Goal: Task Accomplishment & Management: Use online tool/utility

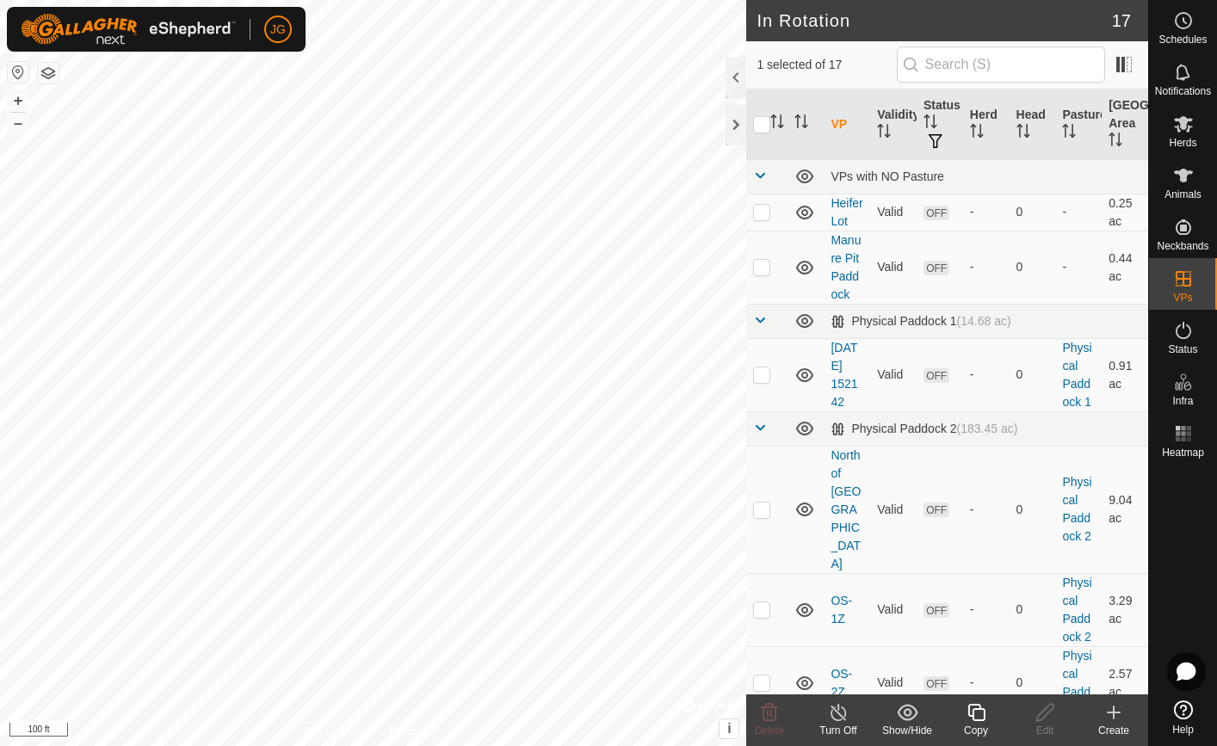
click at [1107, 711] on icon at bounding box center [1113, 712] width 21 height 21
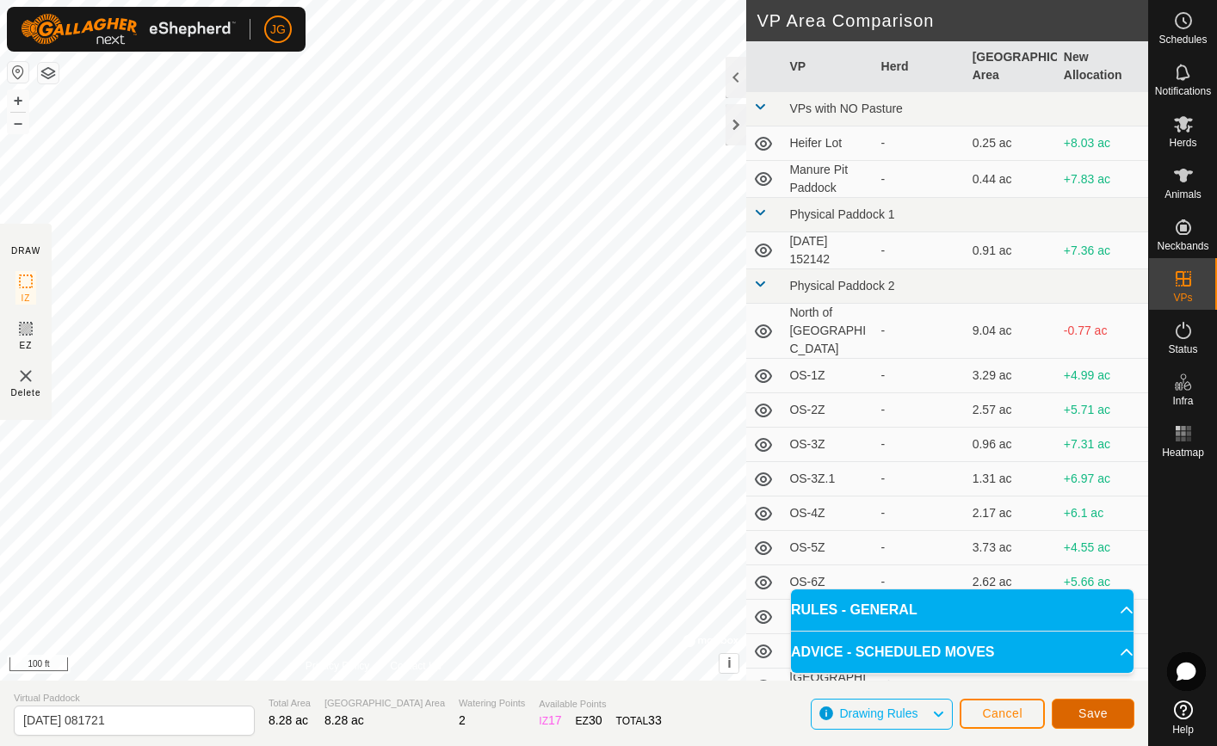
click at [1082, 705] on button "Save" at bounding box center [1092, 714] width 83 height 30
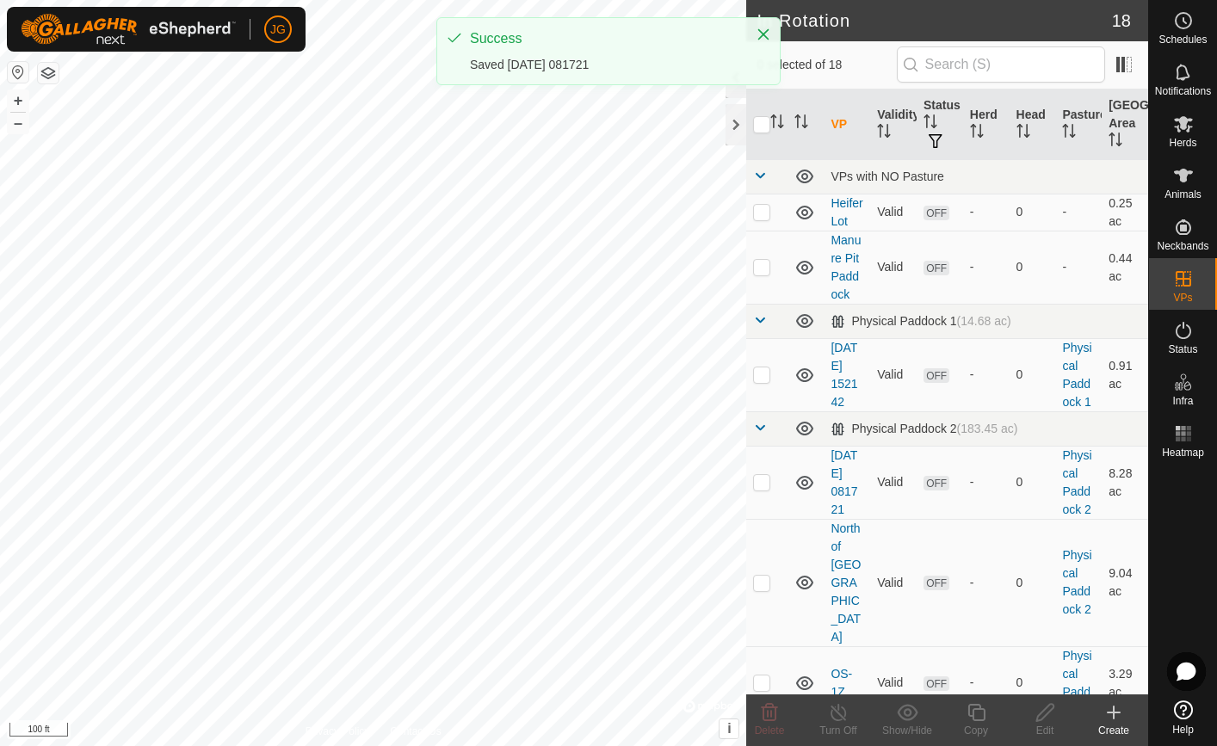
checkbox input "true"
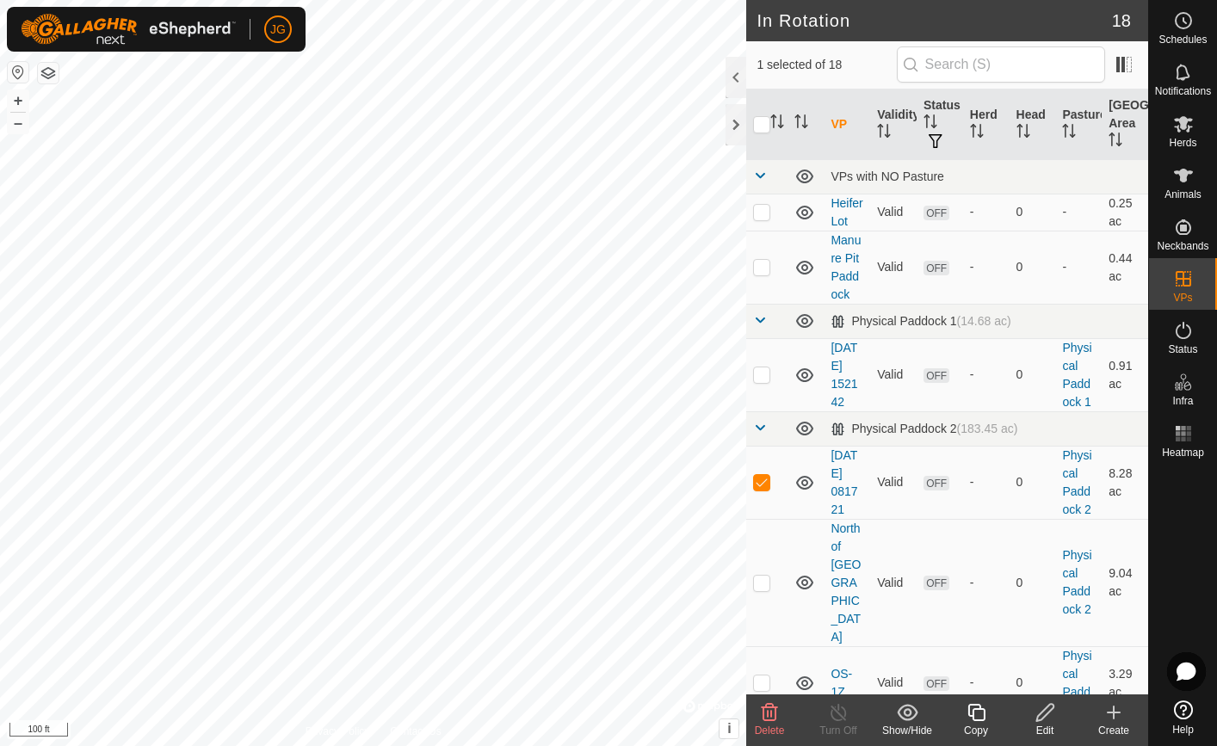
click at [1044, 718] on icon at bounding box center [1045, 712] width 22 height 21
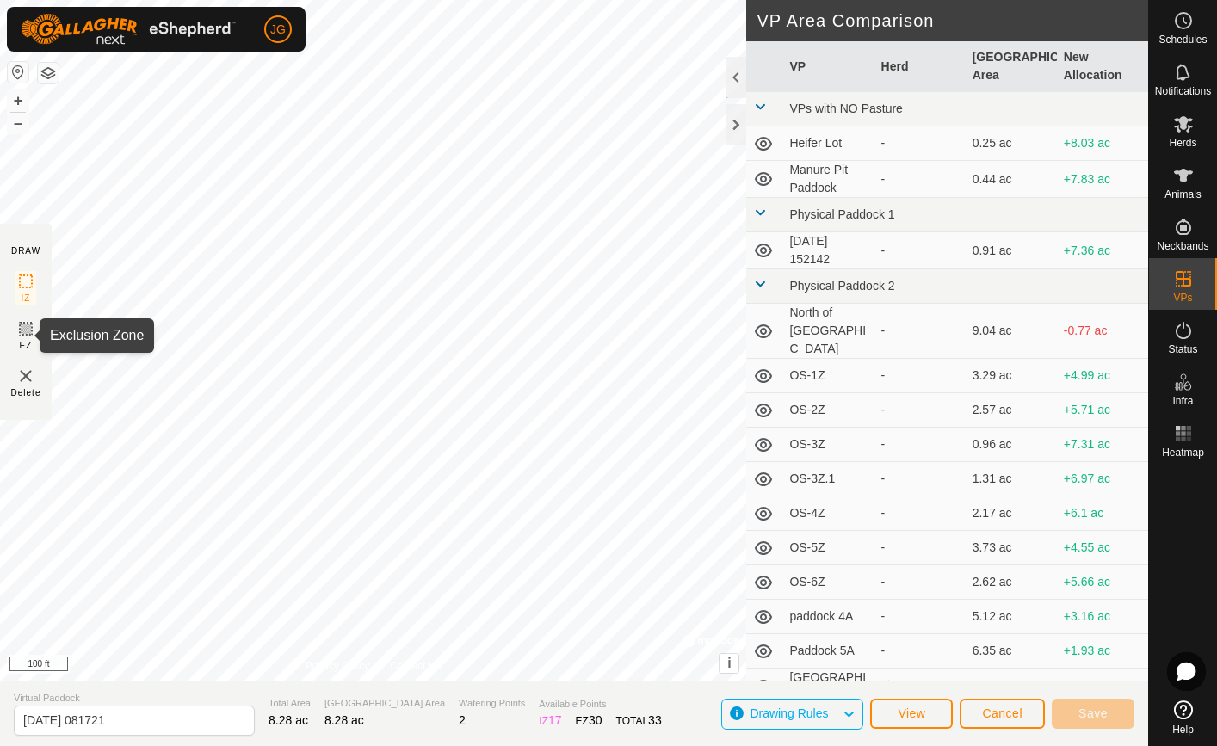
click at [24, 329] on icon at bounding box center [25, 328] width 21 height 21
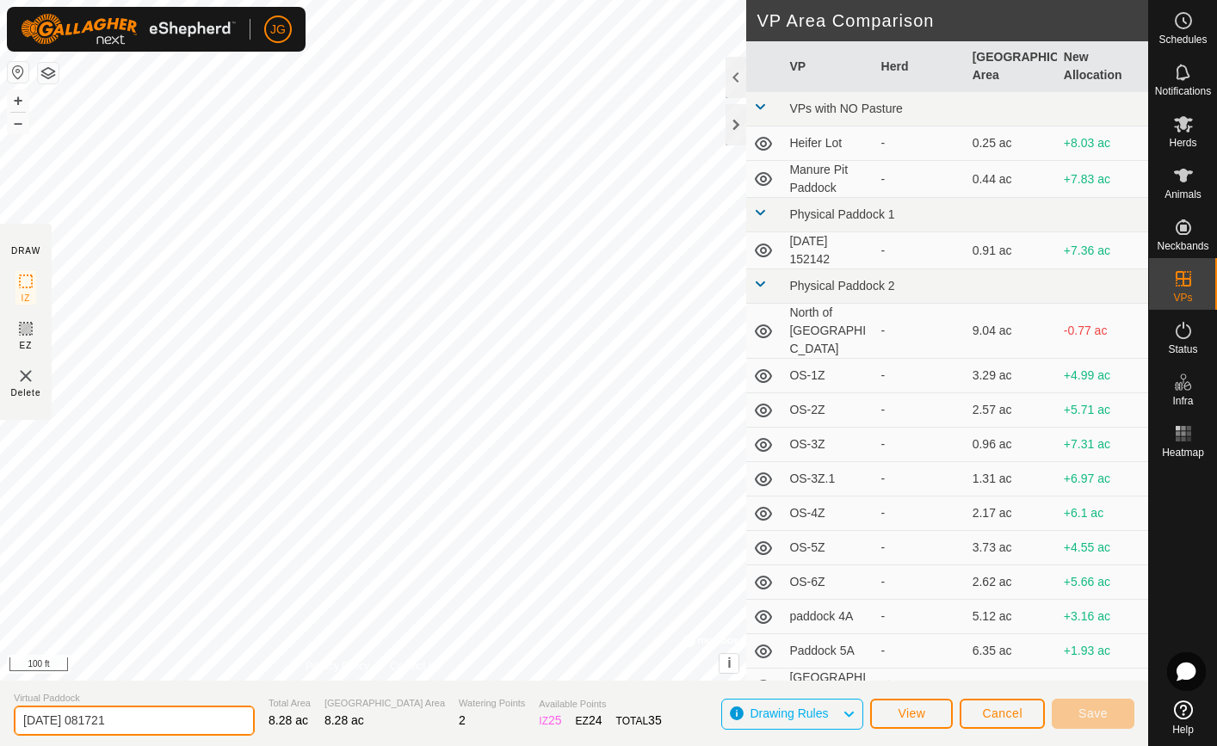
click at [82, 724] on input "[DATE] 081721" at bounding box center [134, 720] width 241 height 30
drag, startPoint x: 136, startPoint y: 729, endPoint x: 5, endPoint y: 717, distance: 131.3
click at [5, 717] on section "Virtual Paddock [DATE] 081721 Total Area 8.28 ac Grazing Area 8.28 ac Watering …" at bounding box center [574, 713] width 1148 height 65
type input "[PERSON_NAME] behind green burial"
click at [182, 720] on input "[PERSON_NAME] behind green burial" at bounding box center [134, 720] width 241 height 30
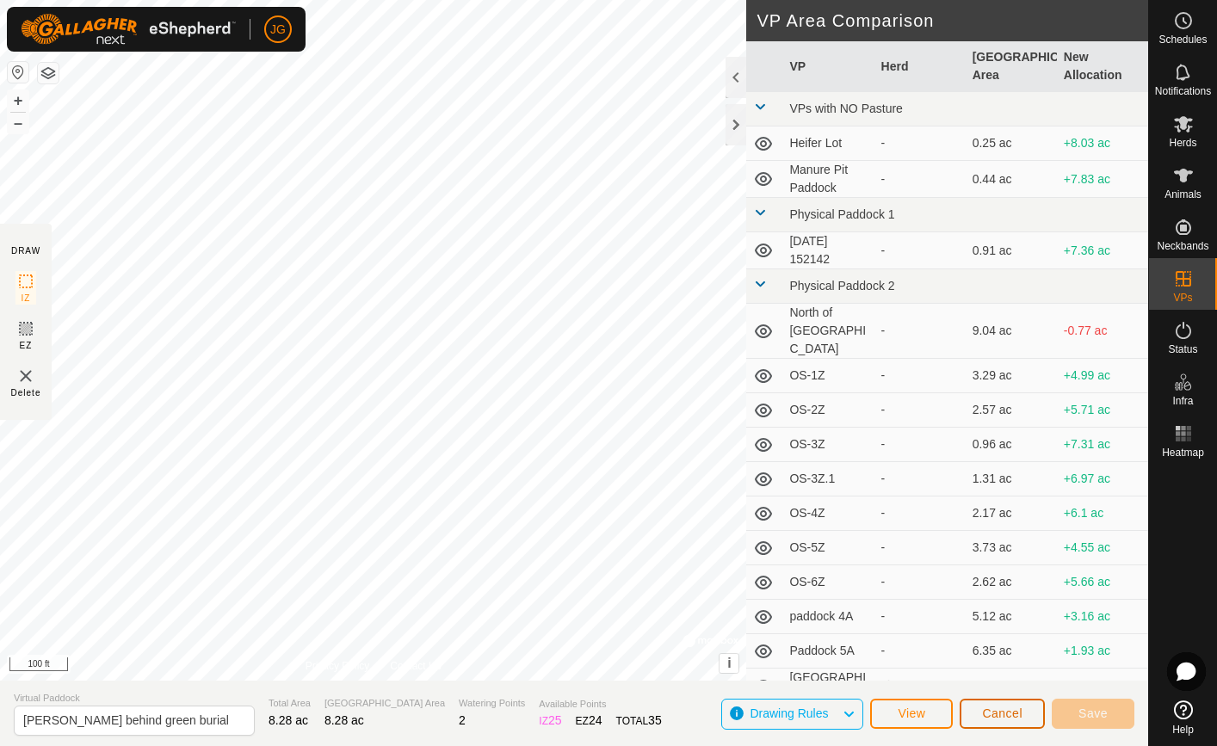
click at [1001, 708] on span "Cancel" at bounding box center [1002, 713] width 40 height 14
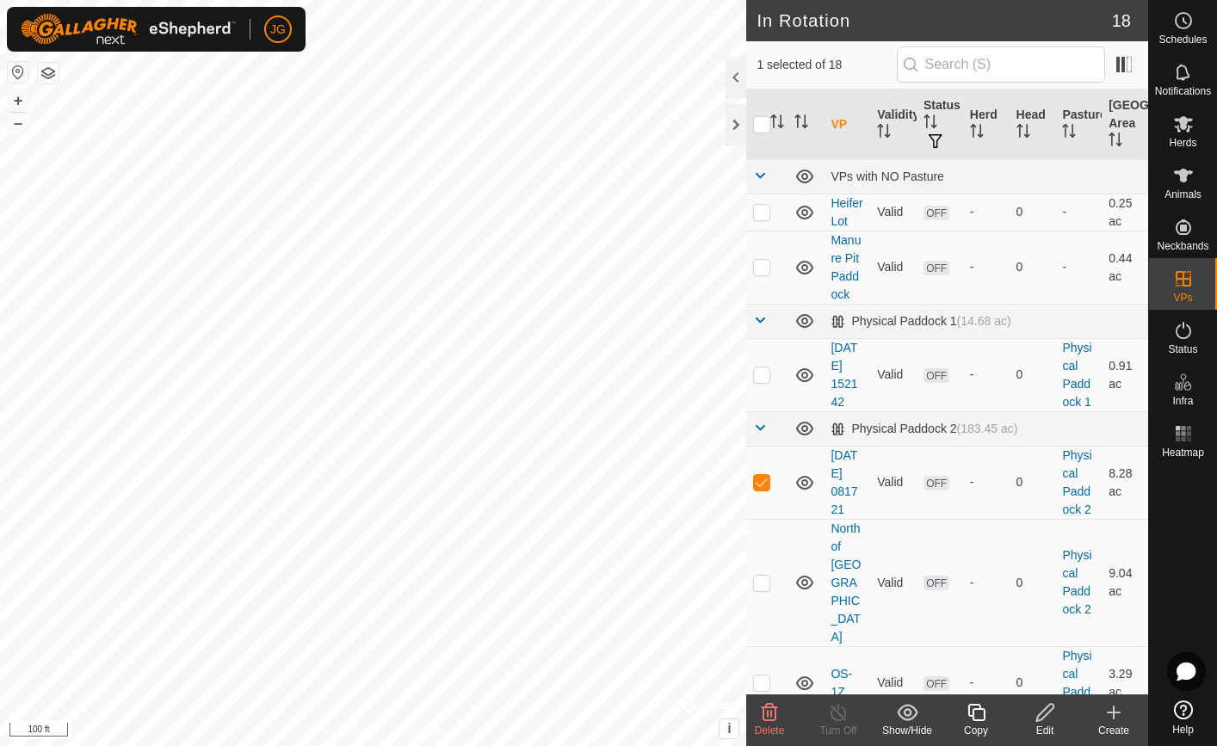
checkbox input "true"
click at [1043, 721] on icon at bounding box center [1045, 712] width 22 height 21
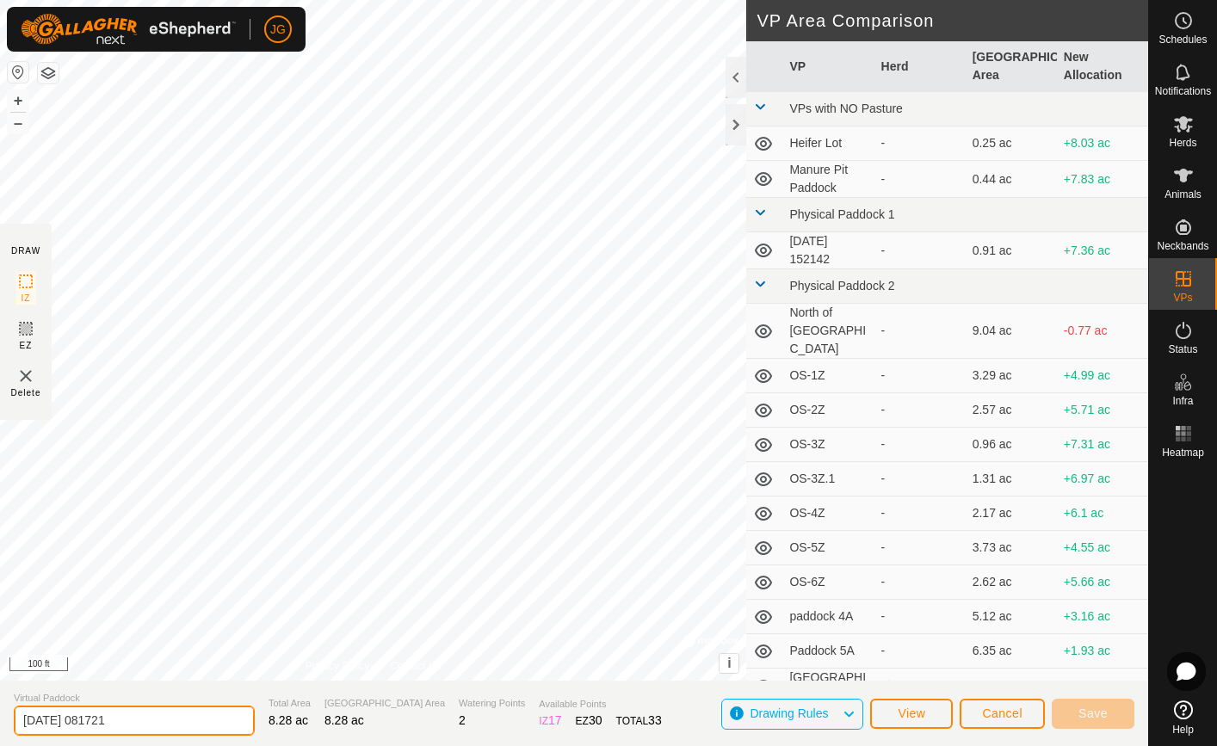
click at [132, 717] on input "[DATE] 081721" at bounding box center [134, 720] width 241 height 30
drag, startPoint x: 132, startPoint y: 717, endPoint x: -4, endPoint y: 724, distance: 137.0
click at [0, 724] on html "JG Schedules Notifications Herds Animals Neckbands VPs Status Infra Heatmap Hel…" at bounding box center [608, 373] width 1217 height 746
type input "[PERSON_NAME] behind green burial"
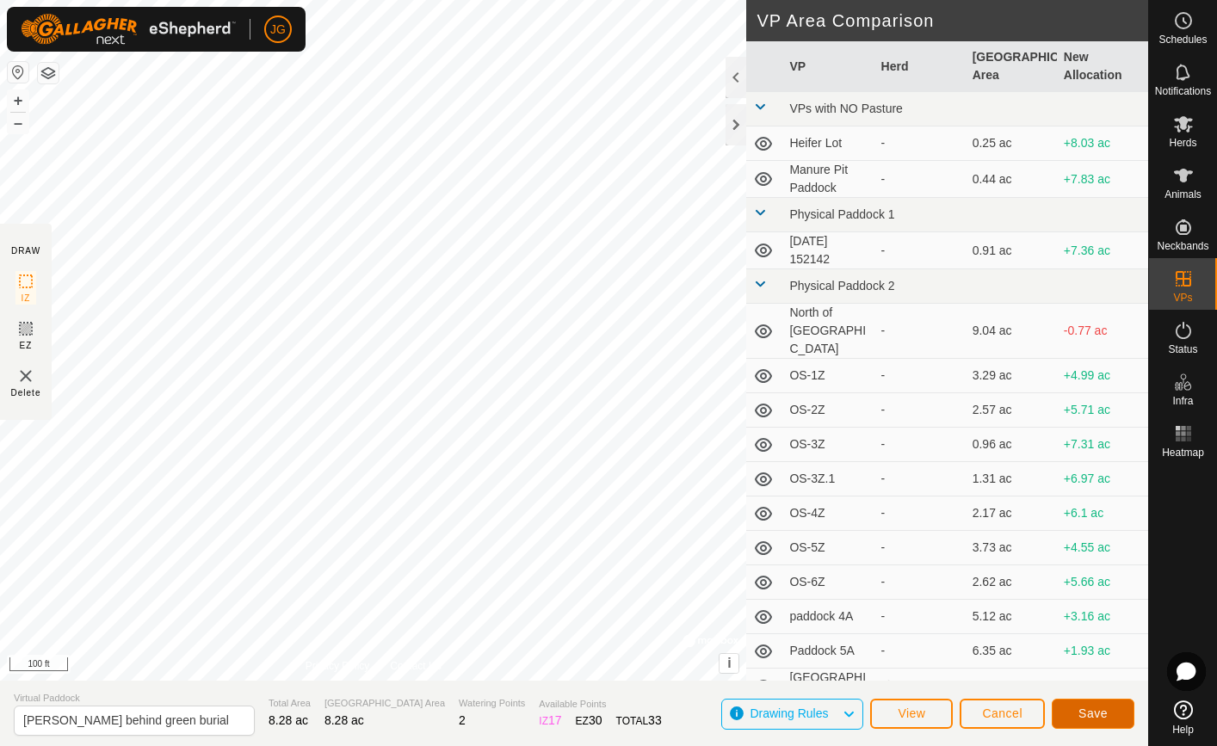
click at [1105, 707] on span "Save" at bounding box center [1092, 713] width 29 height 14
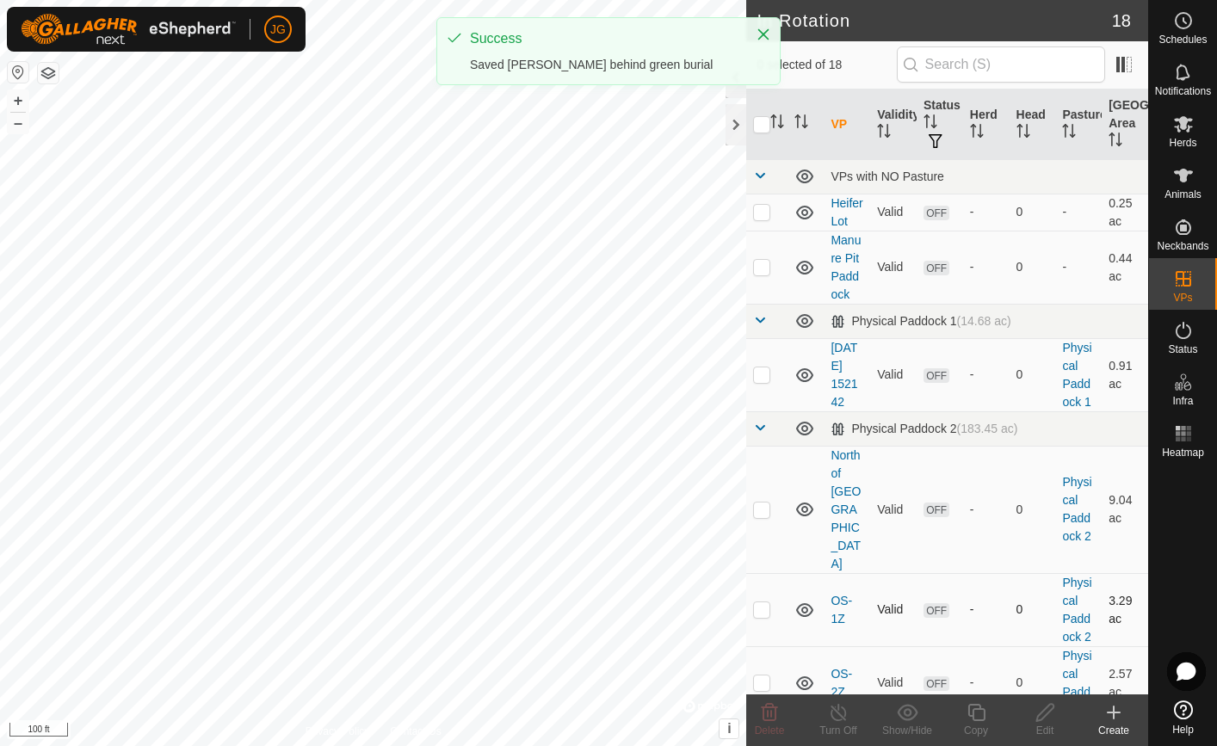
checkbox input "true"
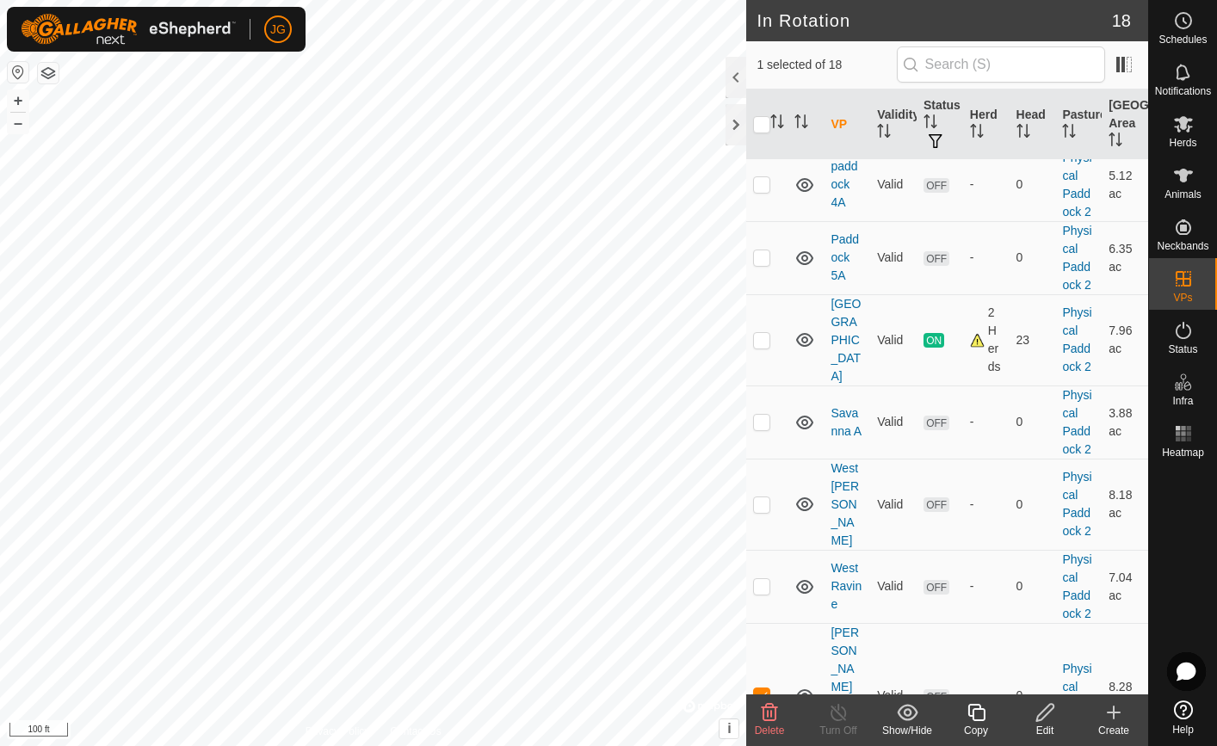
scroll to position [939, 0]
click at [1048, 705] on icon at bounding box center [1044, 712] width 17 height 17
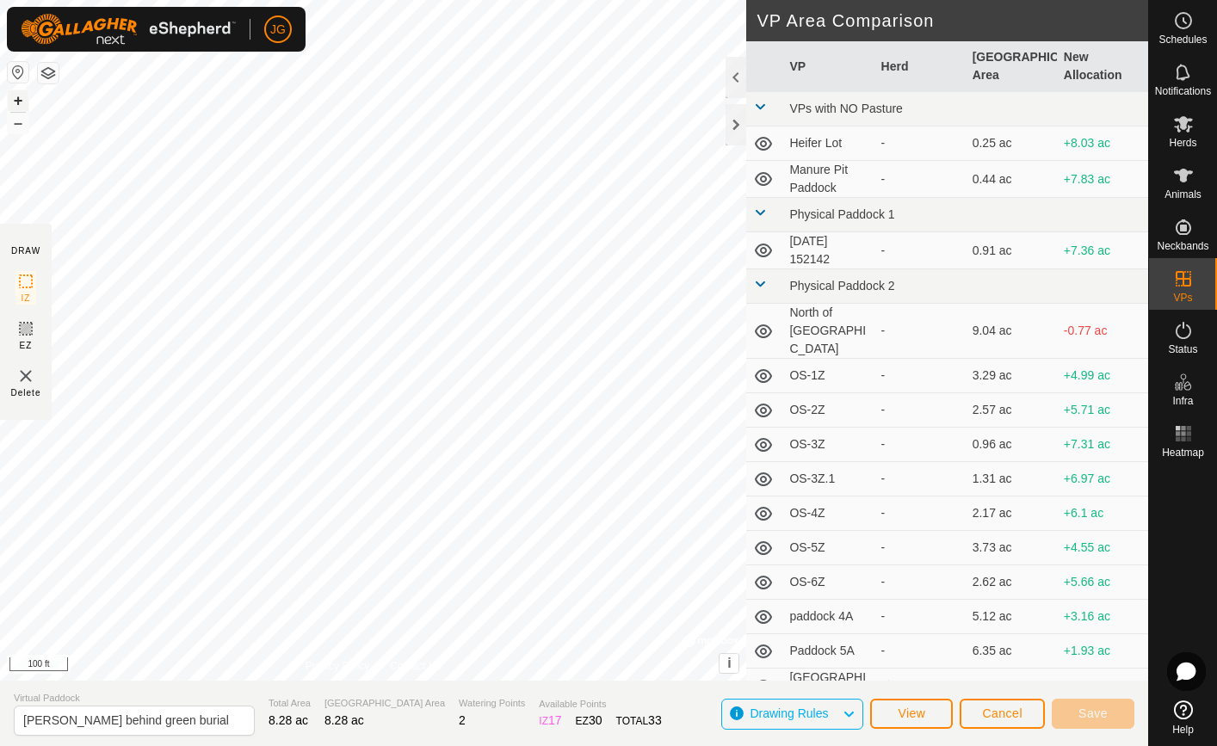
click at [14, 92] on button "+" at bounding box center [18, 100] width 21 height 21
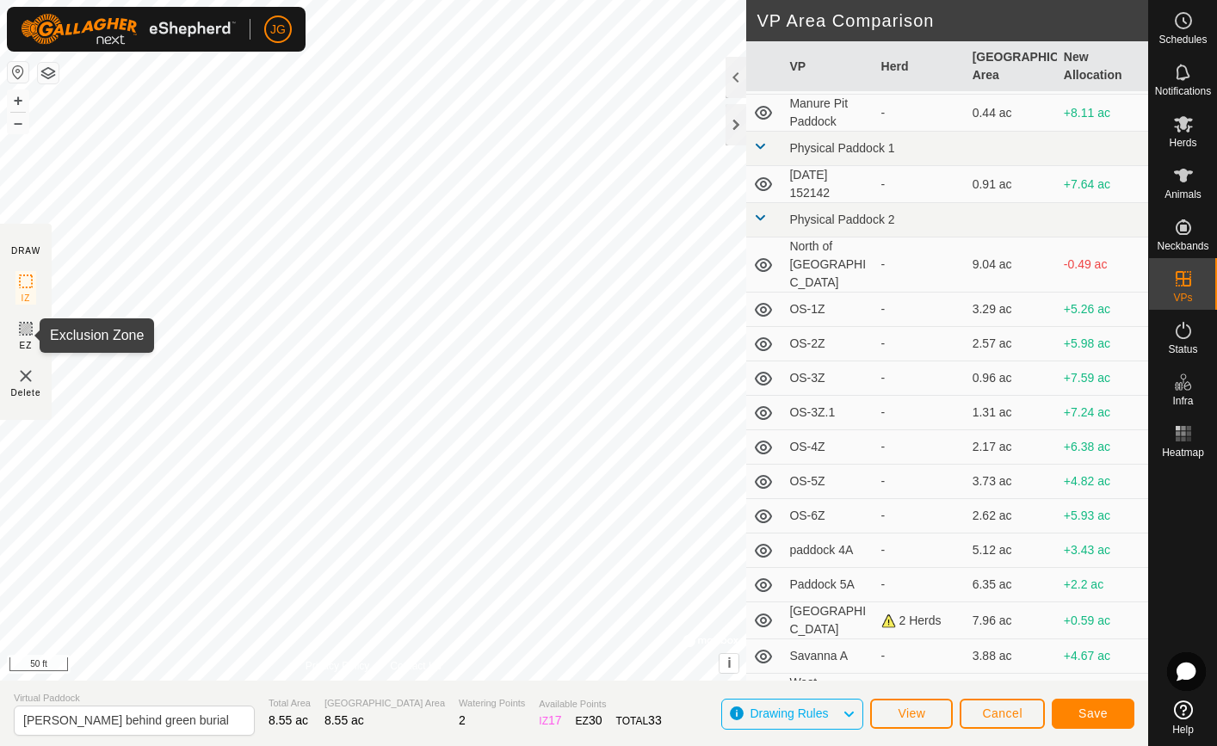
click at [20, 323] on icon at bounding box center [25, 328] width 21 height 21
click at [1093, 711] on span "Save" at bounding box center [1092, 713] width 29 height 14
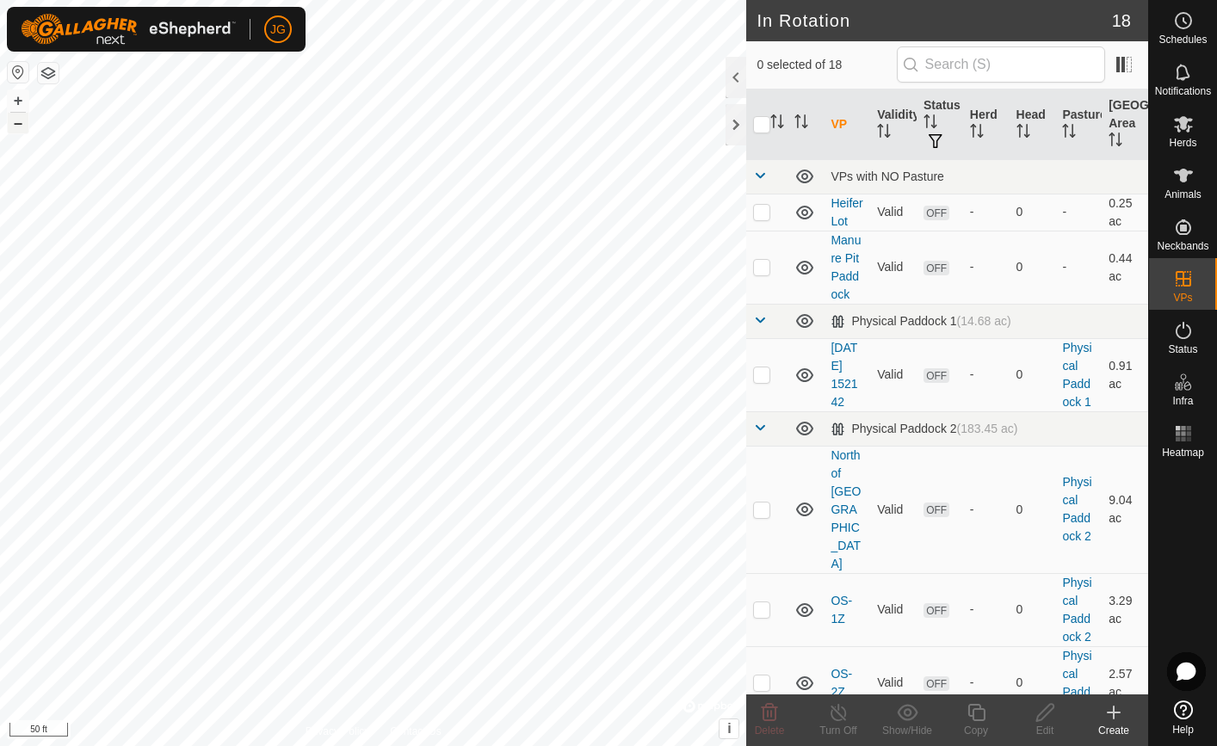
click at [14, 127] on button "–" at bounding box center [18, 123] width 21 height 21
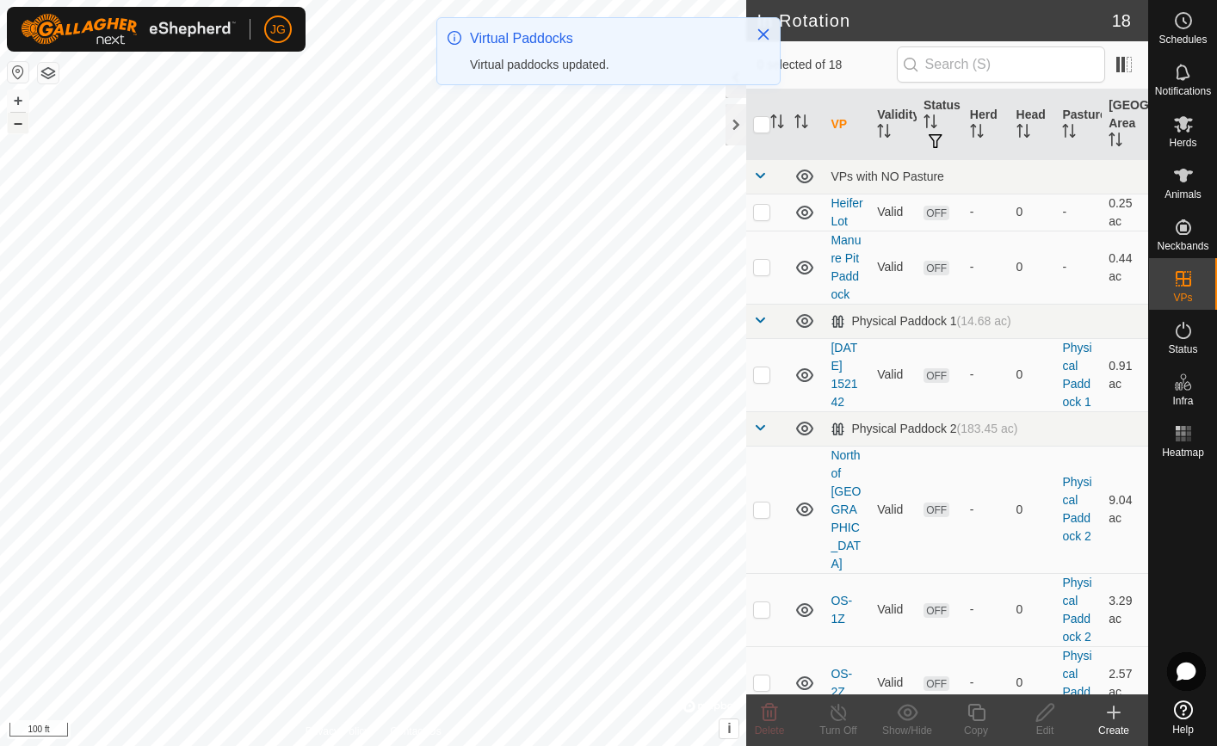
checkbox input "true"
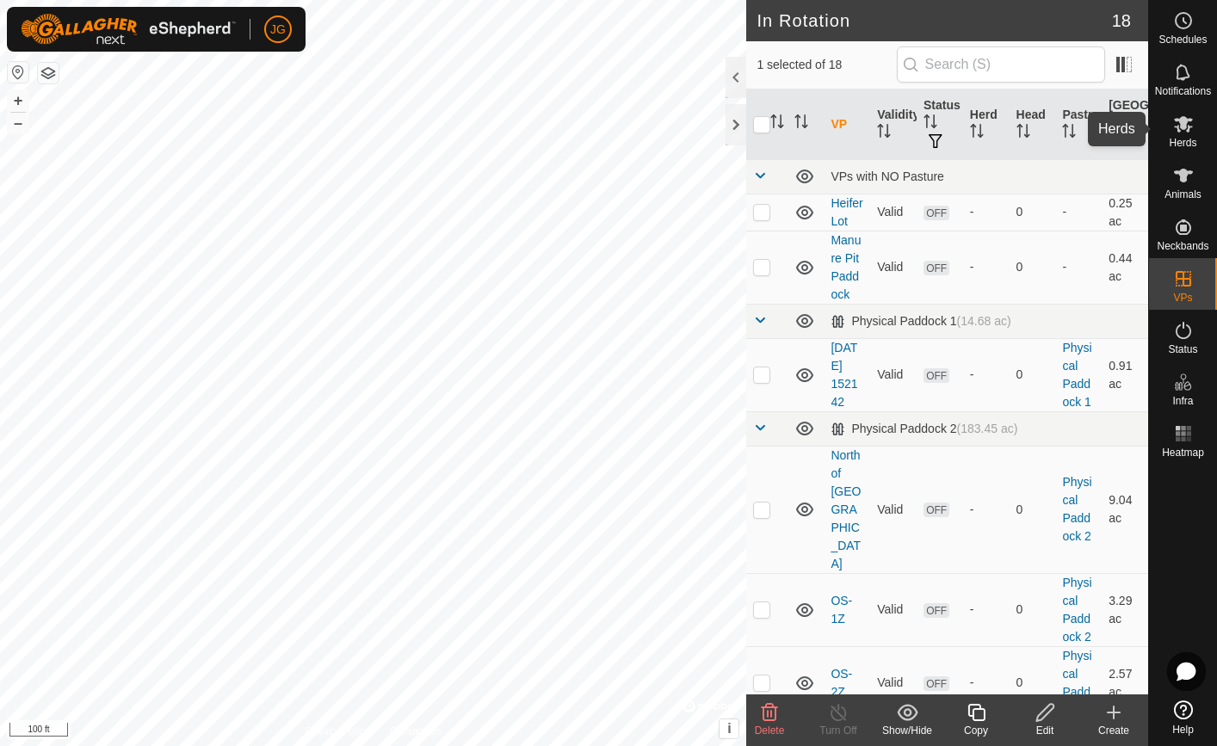
click at [1183, 116] on icon at bounding box center [1183, 124] width 21 height 21
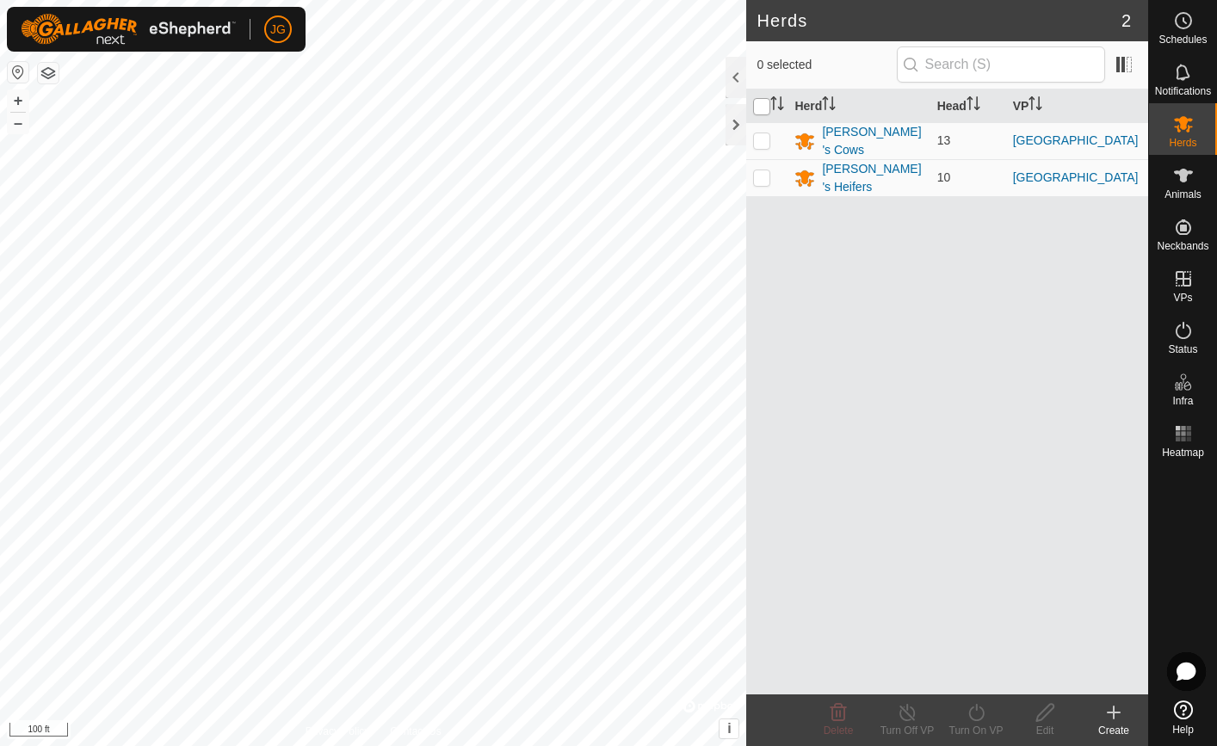
click at [762, 103] on input "checkbox" at bounding box center [761, 106] width 17 height 17
checkbox input "true"
click at [976, 707] on icon at bounding box center [975, 712] width 15 height 17
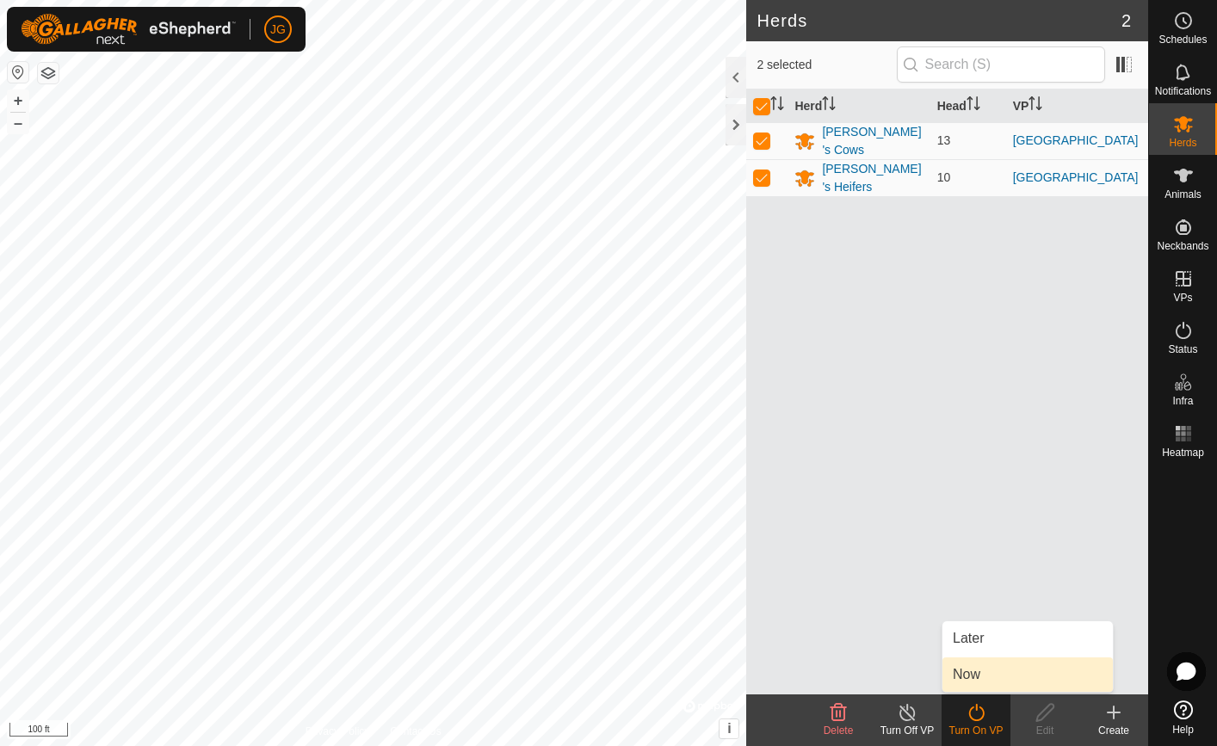
click at [970, 670] on link "Now" at bounding box center [1027, 674] width 170 height 34
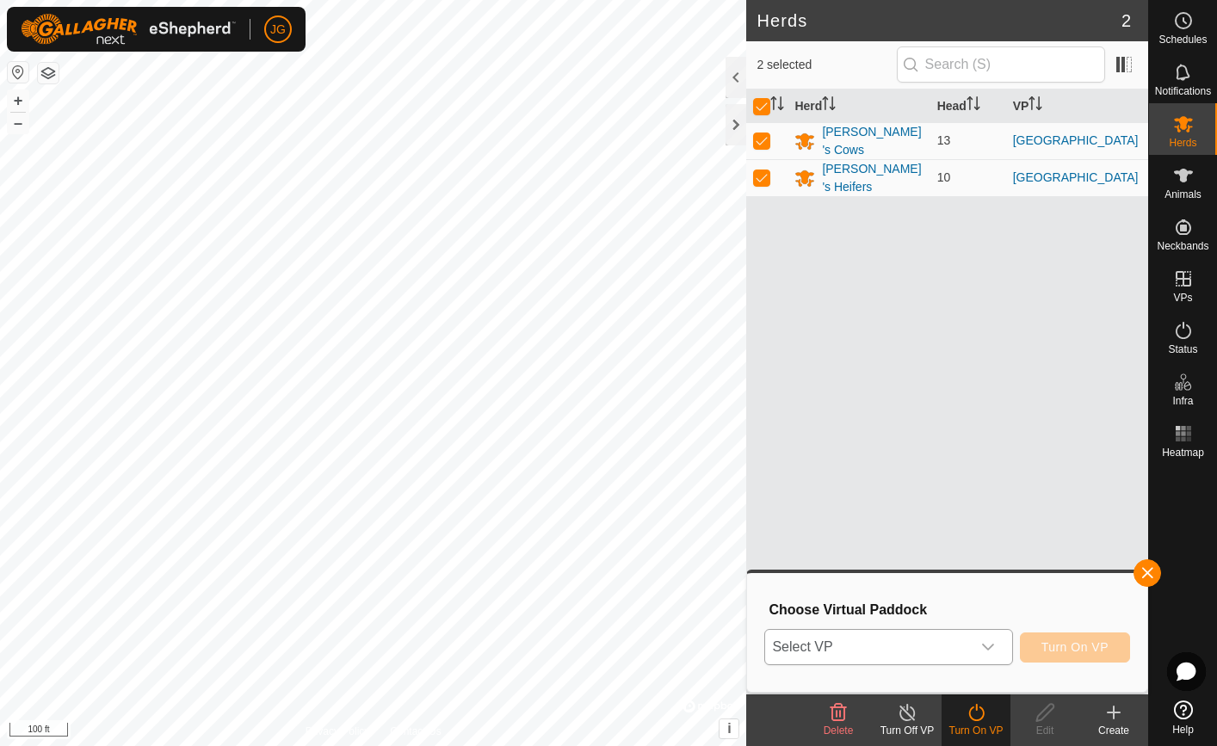
click at [985, 646] on icon "dropdown trigger" at bounding box center [988, 647] width 14 height 14
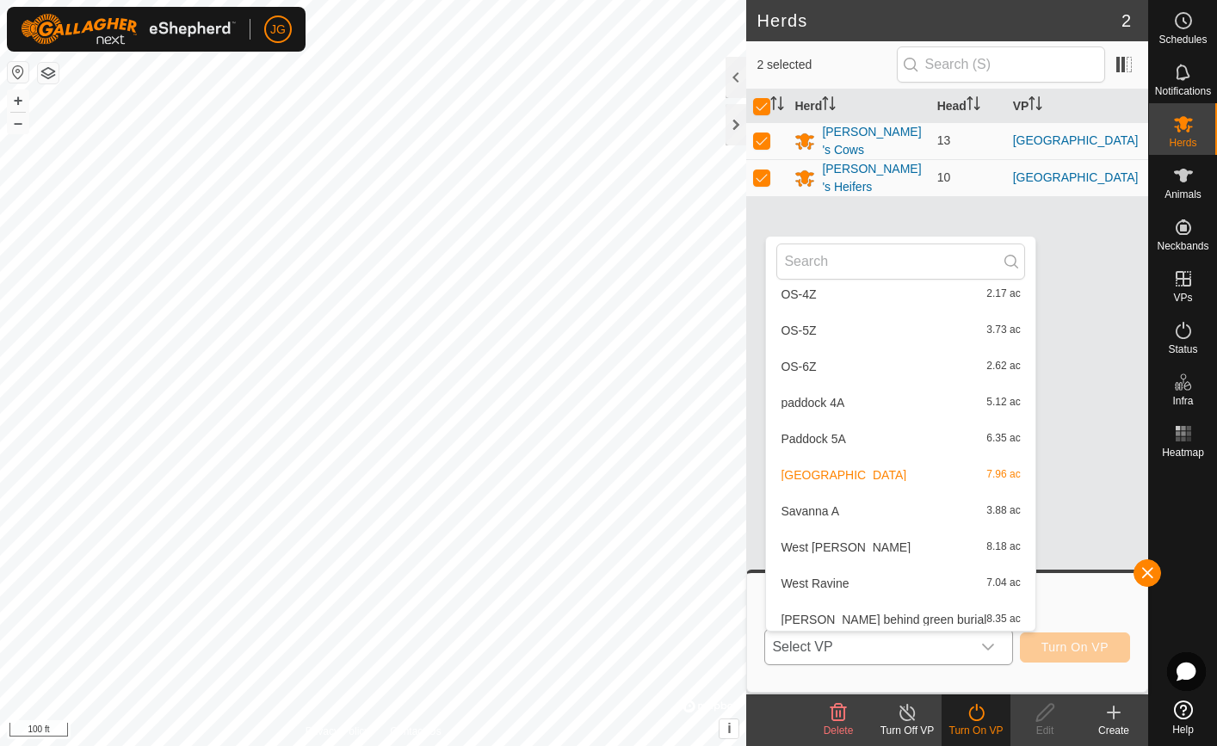
scroll to position [423, 0]
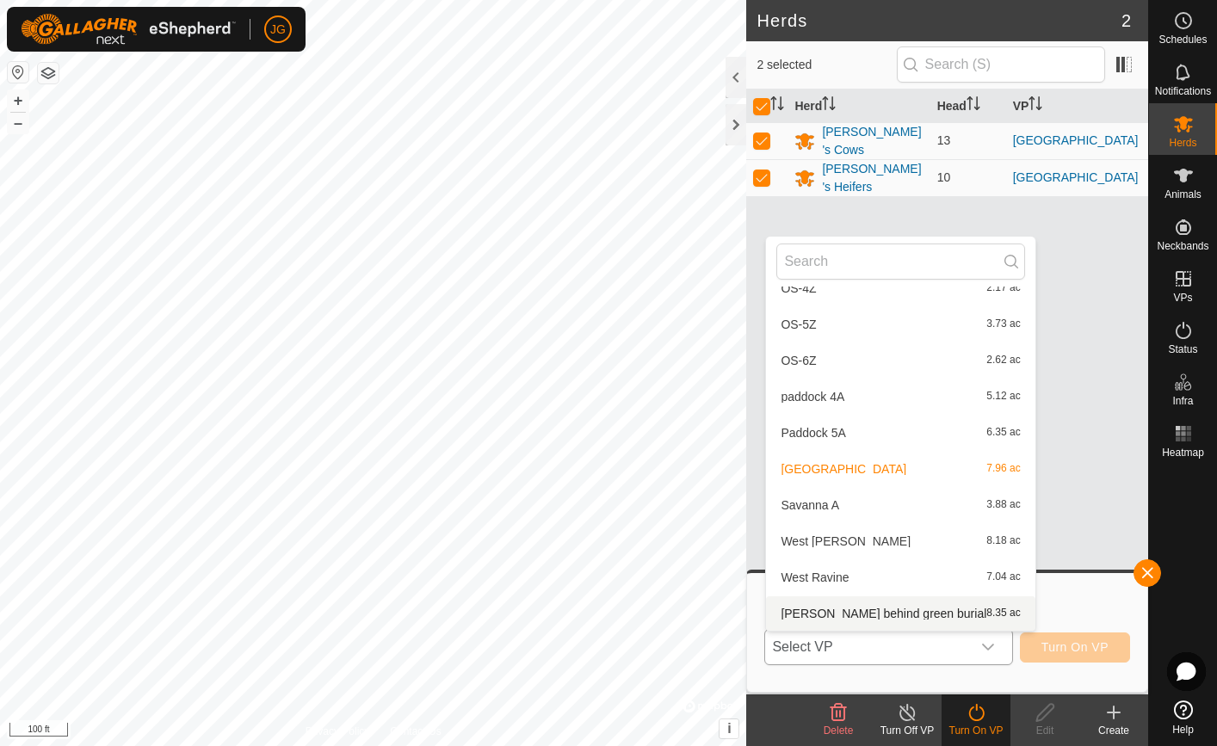
click at [854, 613] on li "[PERSON_NAME] behind green burial 8.35 ac" at bounding box center [900, 613] width 268 height 34
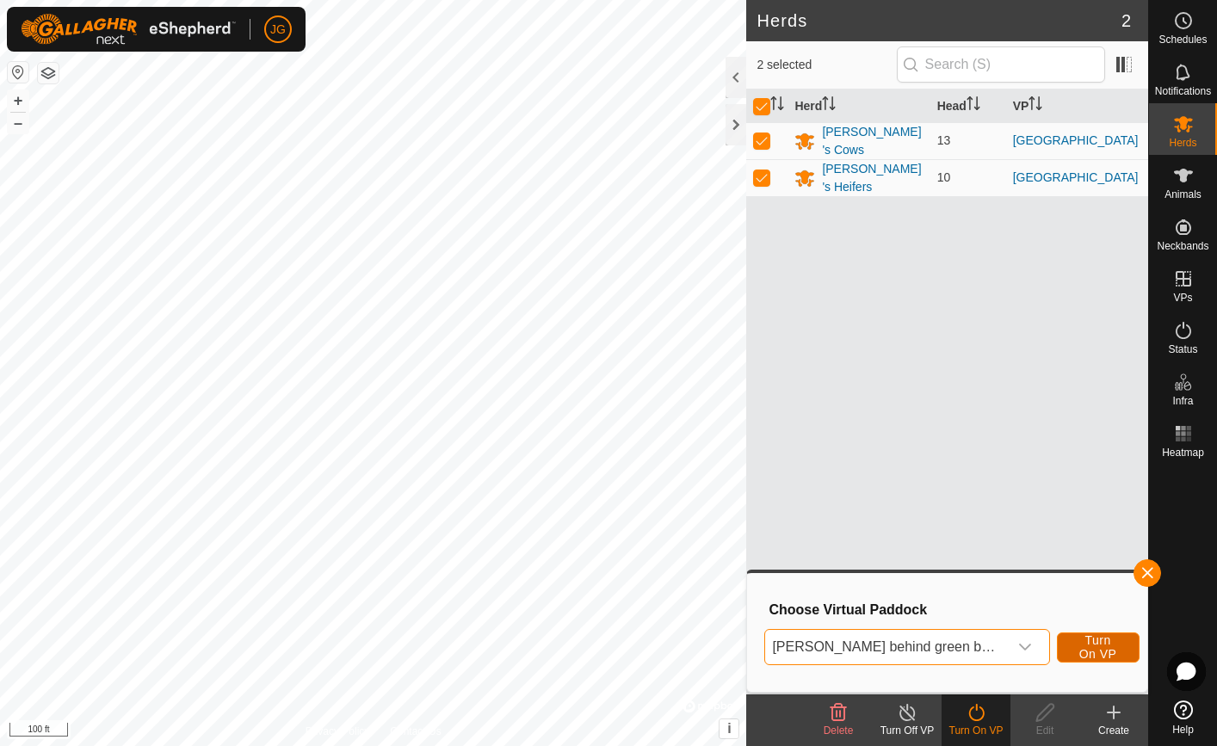
click at [1078, 653] on span "Turn On VP" at bounding box center [1098, 647] width 40 height 28
